Goal: Transaction & Acquisition: Purchase product/service

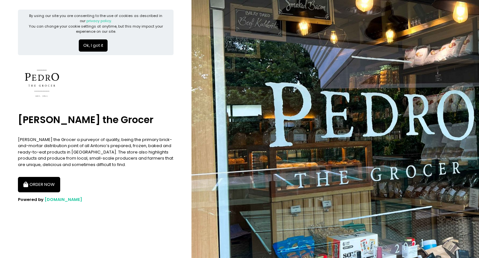
click at [35, 182] on button "ORDER NOW" at bounding box center [39, 184] width 42 height 15
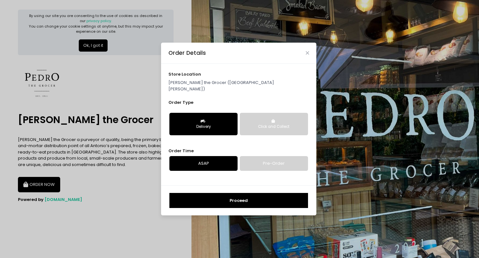
click at [227, 85] on p "[PERSON_NAME] the Grocer ([GEOGRAPHIC_DATA][PERSON_NAME])" at bounding box center [238, 85] width 141 height 12
click at [179, 84] on p "[PERSON_NAME] the Grocer ([GEOGRAPHIC_DATA][PERSON_NAME])" at bounding box center [238, 85] width 141 height 12
click at [187, 76] on span "store location" at bounding box center [184, 74] width 33 height 6
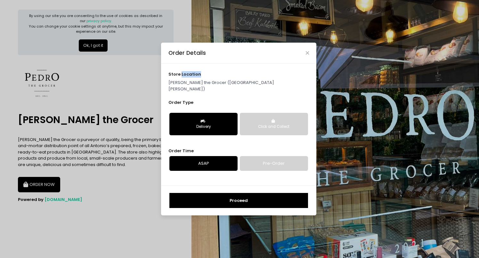
click at [187, 76] on span "store location" at bounding box center [184, 74] width 33 height 6
click at [190, 88] on p "[PERSON_NAME] the Grocer ([GEOGRAPHIC_DATA][PERSON_NAME])" at bounding box center [238, 85] width 141 height 12
click at [230, 198] on button "Proceed" at bounding box center [238, 200] width 139 height 15
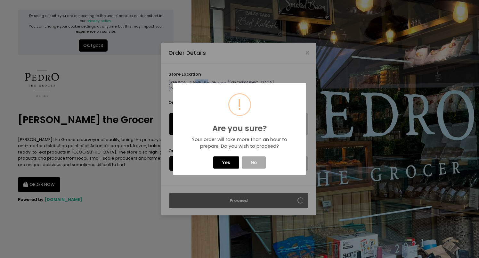
click at [225, 160] on button "Yes" at bounding box center [226, 162] width 26 height 12
